Goal: Task Accomplishment & Management: Complete application form

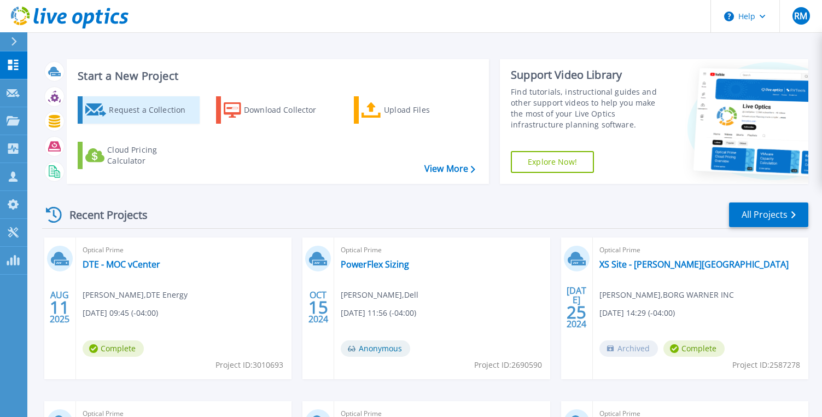
click at [130, 114] on div "Request a Collection" at bounding box center [152, 110] width 87 height 22
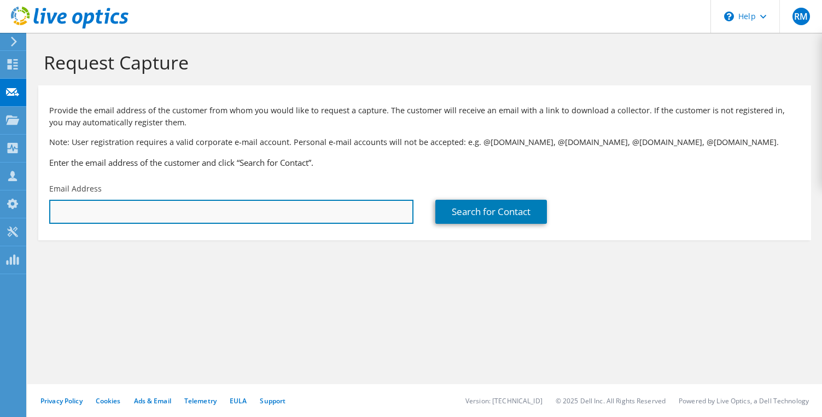
click at [259, 208] on input "text" at bounding box center [231, 212] width 364 height 24
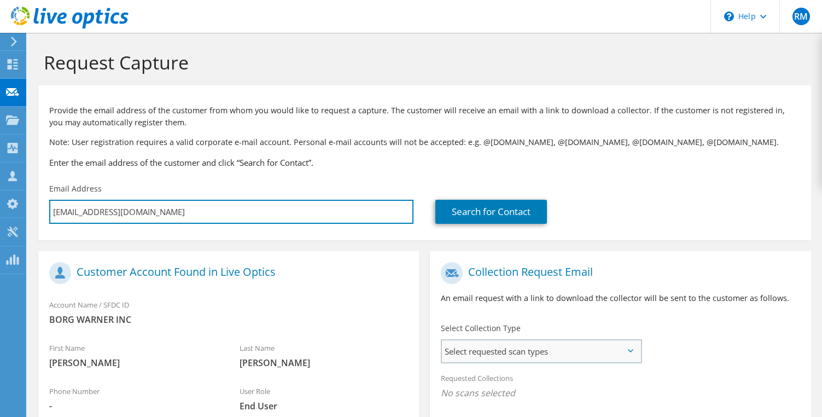
type input "[EMAIL_ADDRESS][DOMAIN_NAME]"
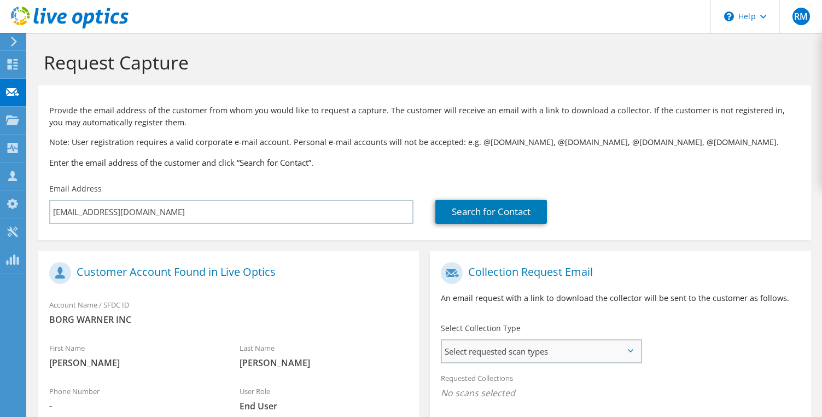
click at [532, 346] on span "Select requested scan types" at bounding box center [541, 351] width 198 height 22
click at [513, 386] on label "Optical Prime" at bounding box center [498, 384] width 66 height 13
click at [0, 0] on input "Optical Prime" at bounding box center [0, 0] width 0 height 0
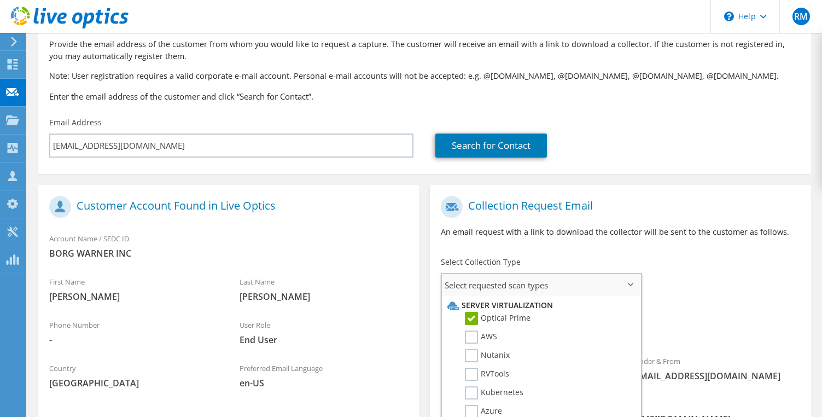
scroll to position [197, 0]
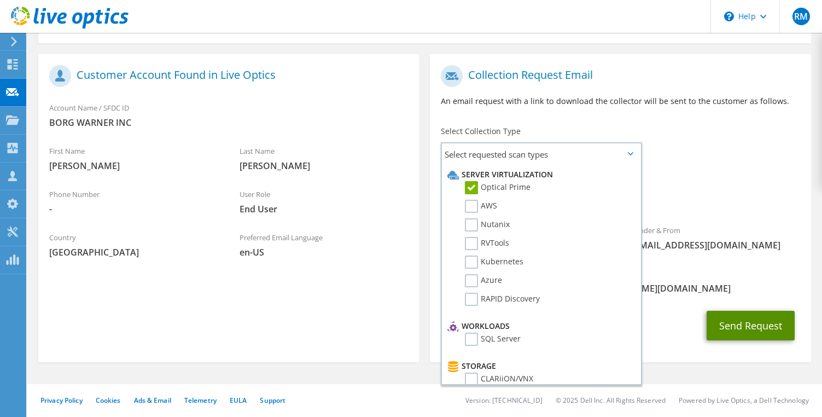
click at [733, 326] on button "Send Request" at bounding box center [750, 326] width 88 height 30
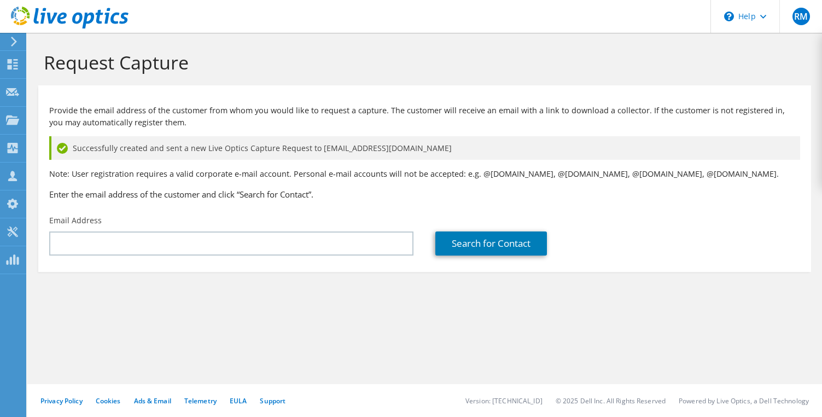
drag, startPoint x: 627, startPoint y: 41, endPoint x: 603, endPoint y: 25, distance: 28.8
click at [618, 46] on div "Request Capture" at bounding box center [424, 59] width 783 height 52
